Goal: Task Accomplishment & Management: Use online tool/utility

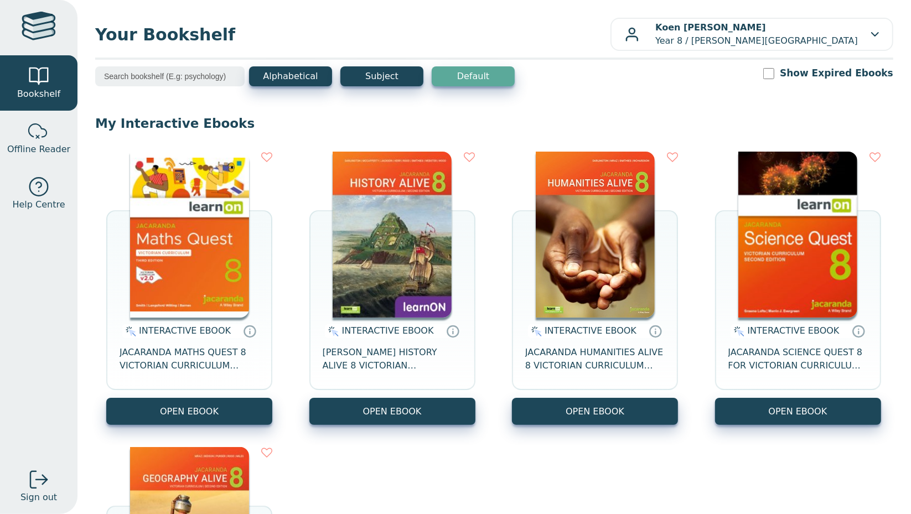
click at [198, 357] on span "JACARANDA MATHS QUEST 8 VICTORIAN CURRICULUM LEARNON EBOOK 3E" at bounding box center [190, 359] width 140 height 27
